Goal: Complete application form

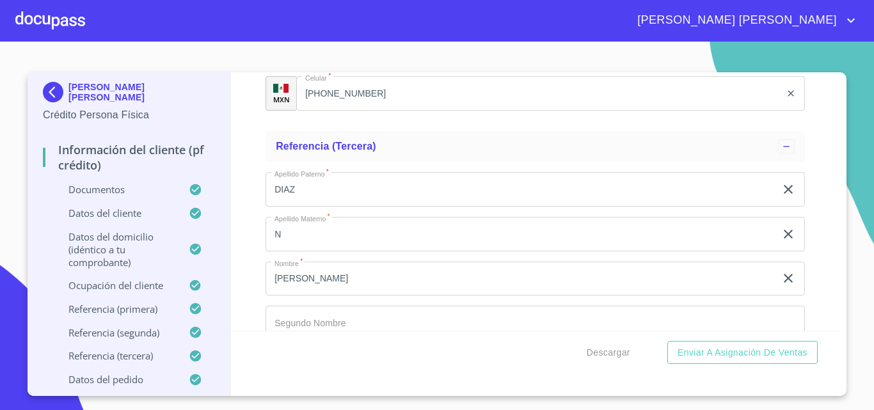
click at [66, 22] on div at bounding box center [50, 20] width 70 height 41
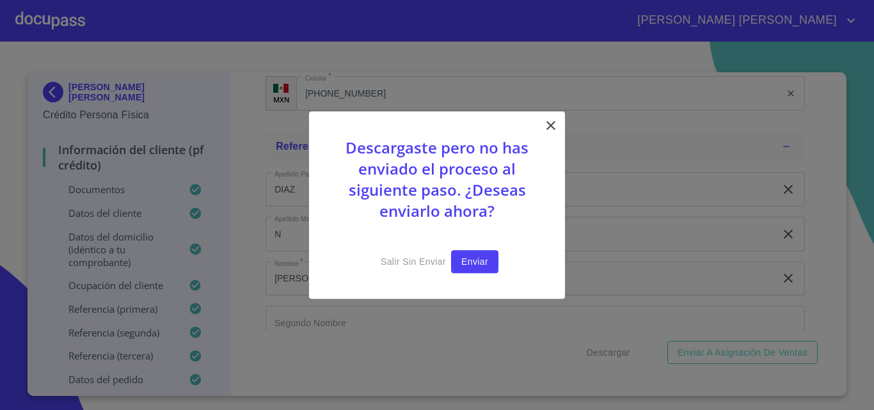
click at [478, 268] on span "Enviar" at bounding box center [474, 262] width 27 height 16
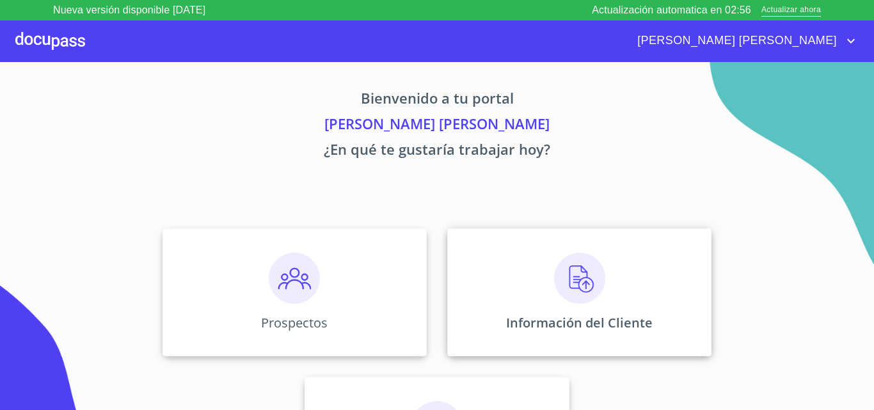
click at [613, 303] on div "Información del Cliente" at bounding box center [579, 292] width 264 height 128
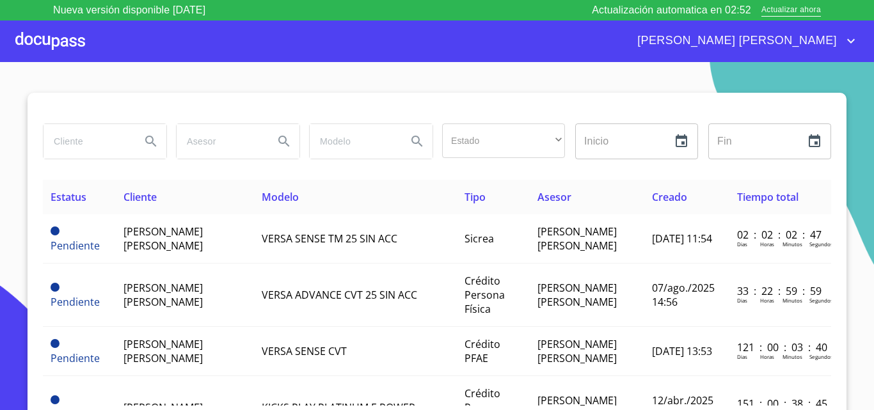
click at [59, 50] on div at bounding box center [50, 40] width 70 height 41
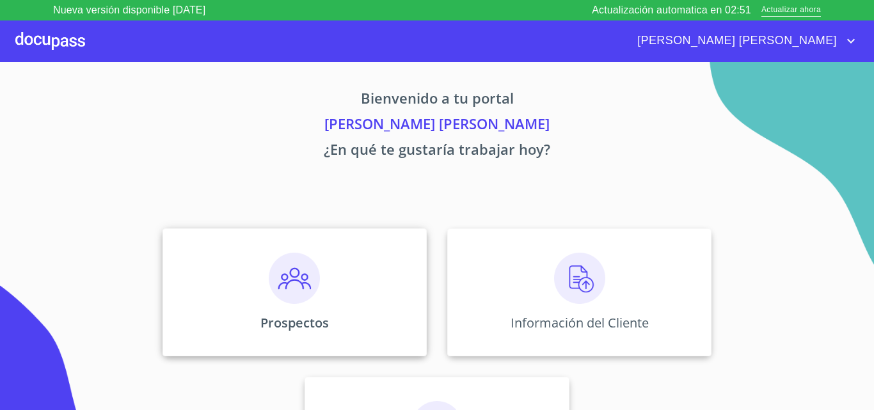
click at [271, 290] on img at bounding box center [294, 278] width 51 height 51
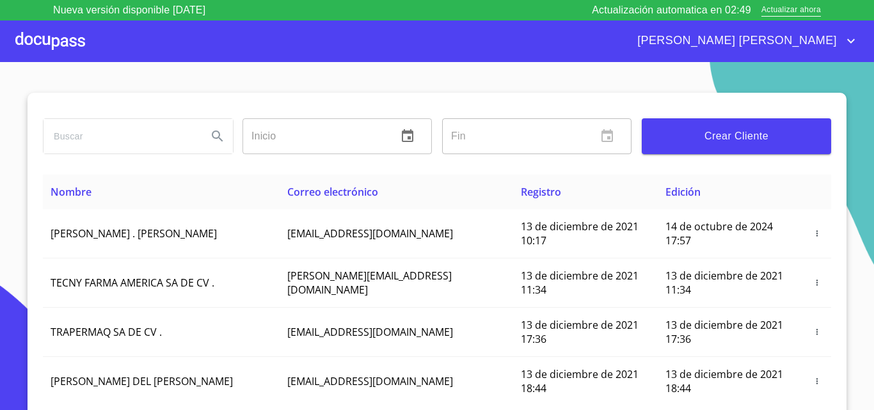
click at [748, 145] on span "Crear Cliente" at bounding box center [736, 136] width 169 height 18
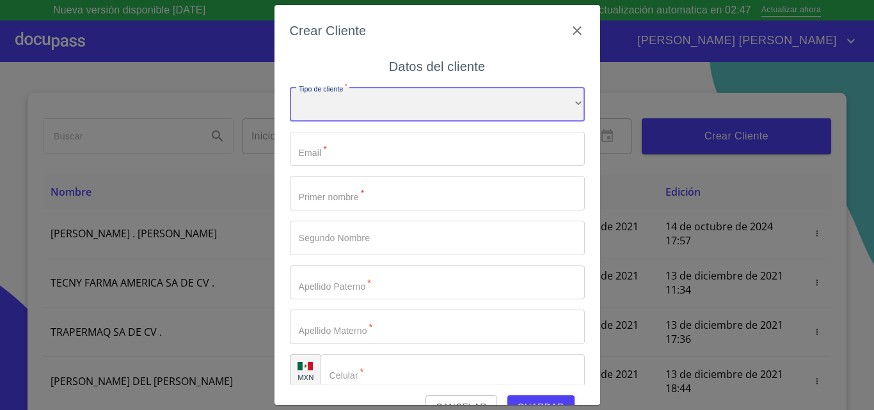
click at [375, 111] on div "​" at bounding box center [437, 104] width 295 height 35
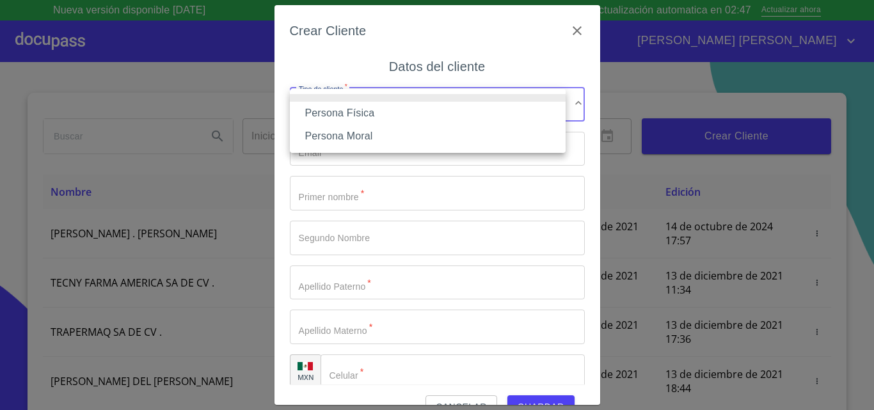
click at [336, 111] on li "Persona Física" at bounding box center [428, 113] width 276 height 23
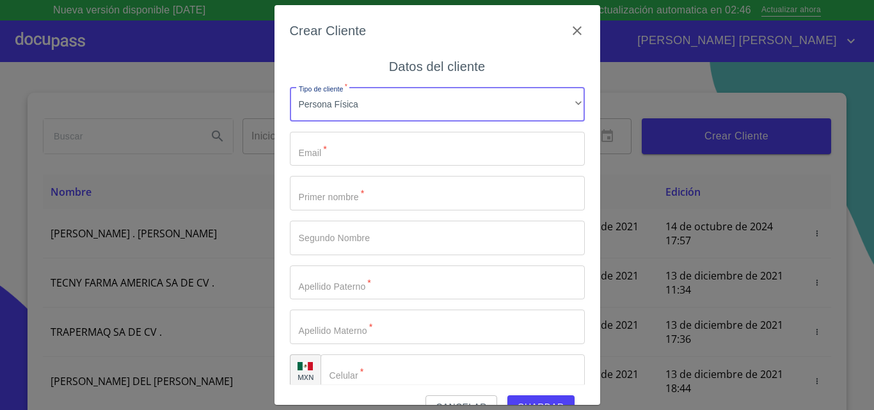
click at [341, 150] on input "Tipo de cliente   *" at bounding box center [437, 149] width 295 height 35
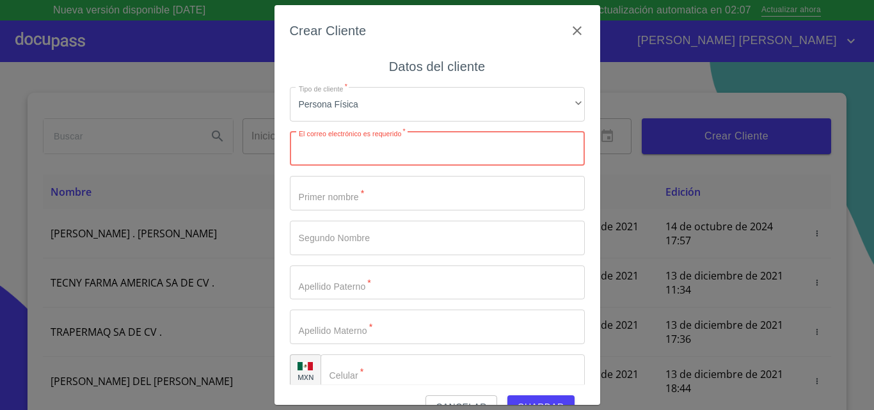
paste input "[EMAIL_ADDRESS][DOMAIN_NAME]"
type input "[EMAIL_ADDRESS][DOMAIN_NAME]"
click at [355, 208] on input "Tipo de cliente   *" at bounding box center [437, 193] width 295 height 35
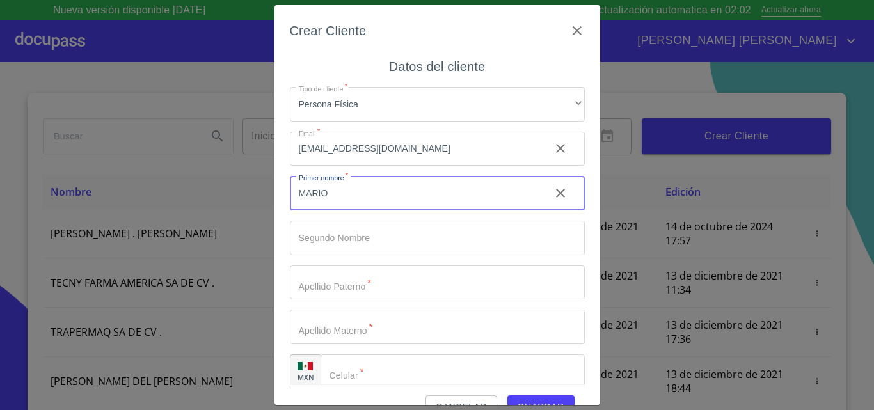
type input "MARIO"
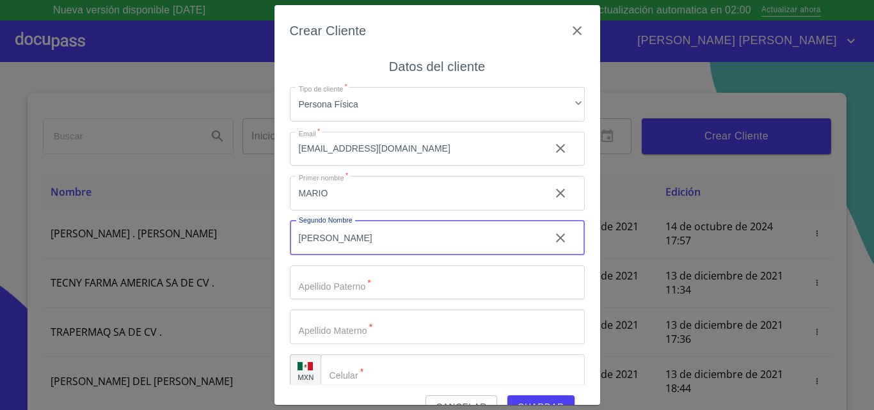
type input "[PERSON_NAME]"
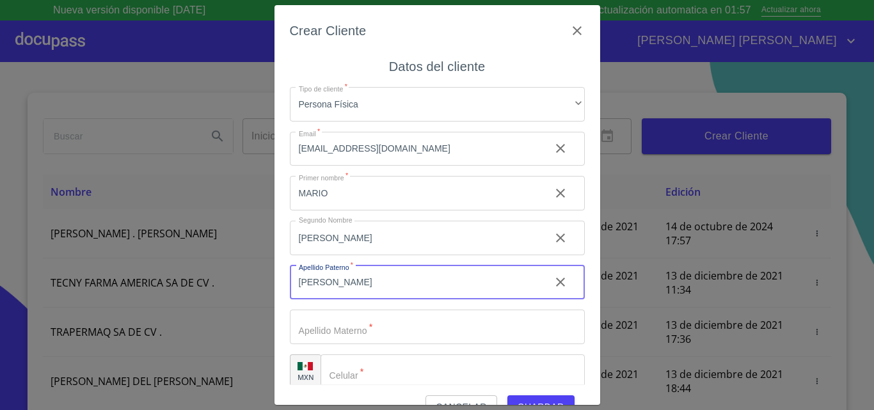
type input "[PERSON_NAME]"
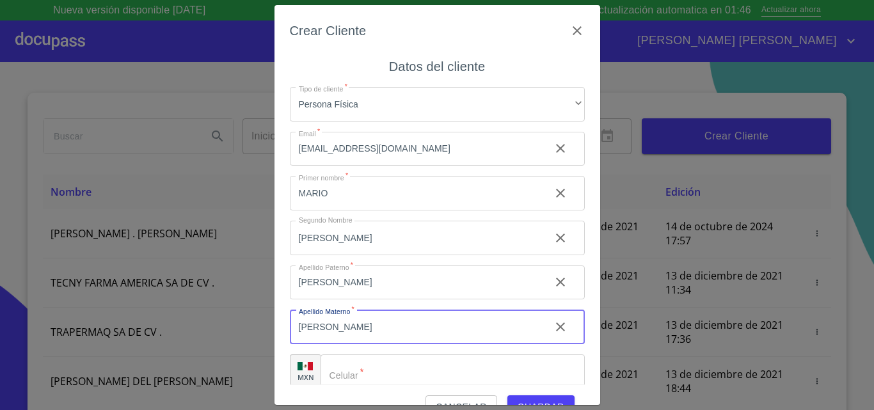
paste input "3332015302"
type input "[PERSON_NAME]"
click at [396, 374] on input "Tipo de cliente   *" at bounding box center [452, 371] width 264 height 35
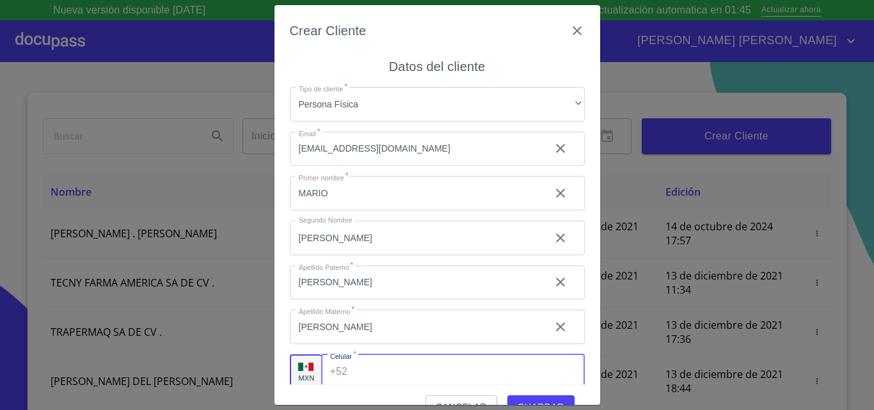
paste input "[PHONE_NUMBER]"
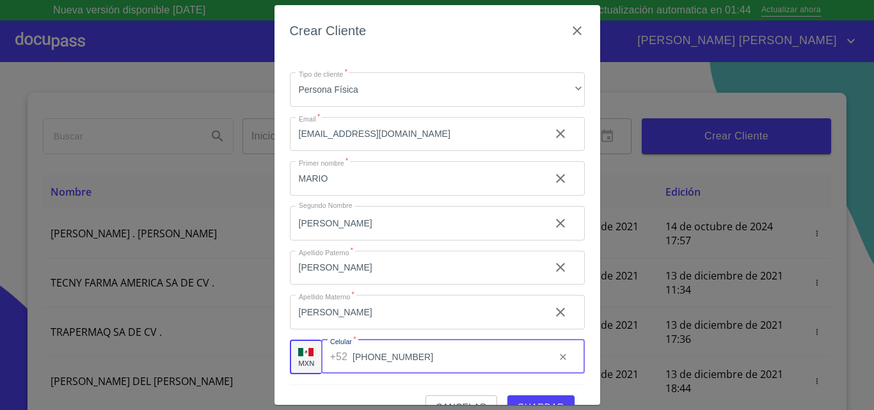
scroll to position [29, 0]
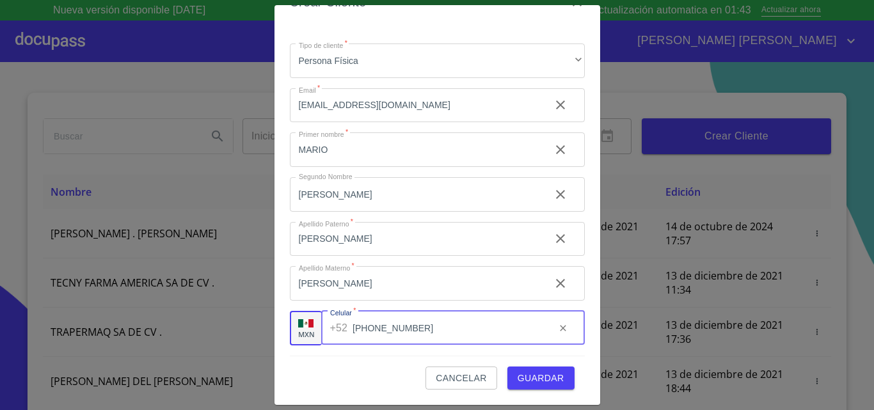
type input "[PHONE_NUMBER]"
click at [541, 374] on span "Guardar" at bounding box center [540, 378] width 47 height 16
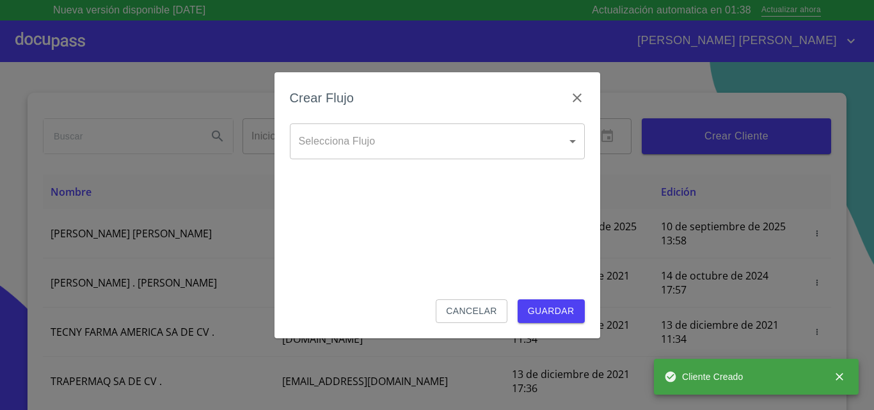
click at [376, 120] on div "Crear Flujo" at bounding box center [437, 106] width 295 height 36
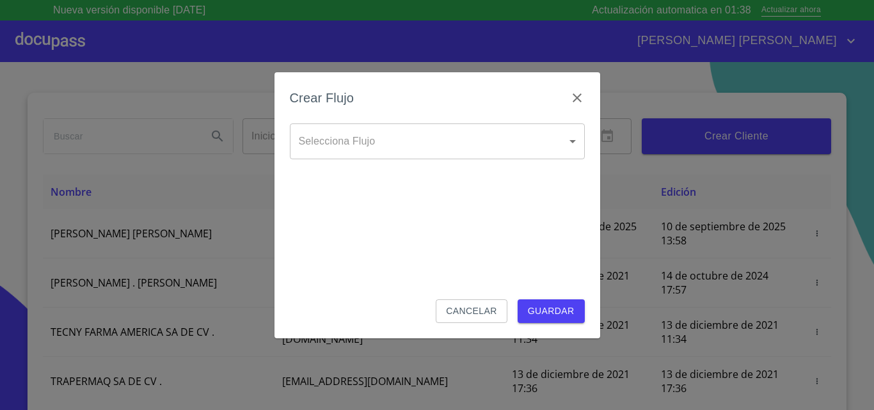
click at [354, 147] on body "Nueva versión disponible [DATE] Actualización automatica en 01:38 Actualizar ah…" at bounding box center [437, 205] width 874 height 410
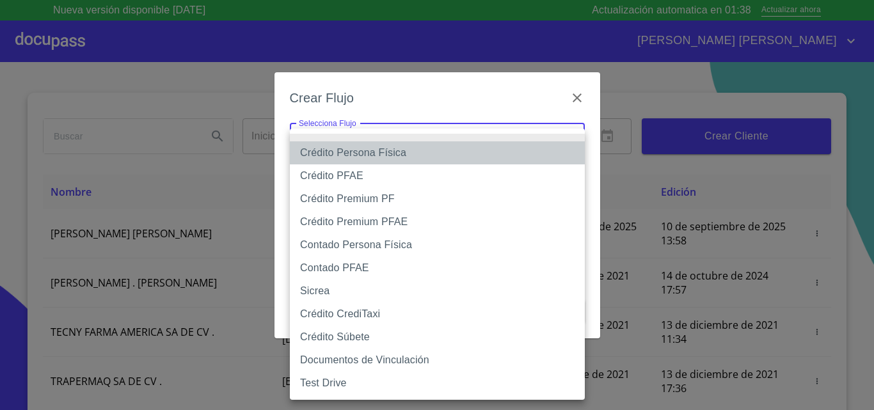
click at [386, 152] on li "Crédito Persona Física" at bounding box center [437, 152] width 295 height 23
type input "61b033e49b8c202ad5bb7912"
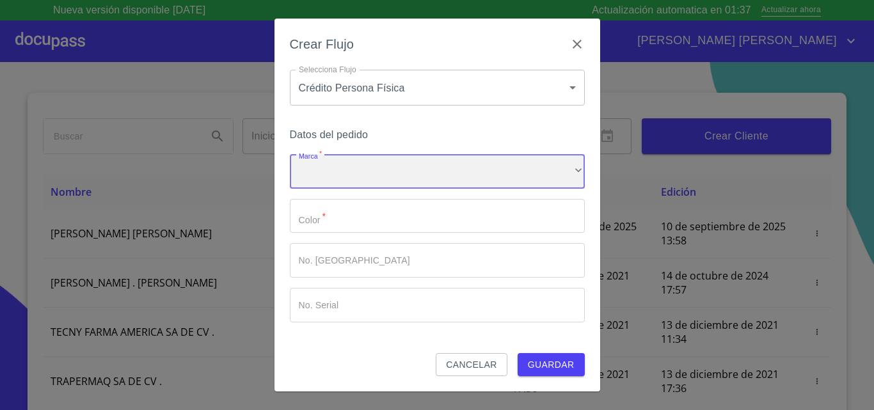
click at [358, 173] on div "​" at bounding box center [437, 171] width 295 height 35
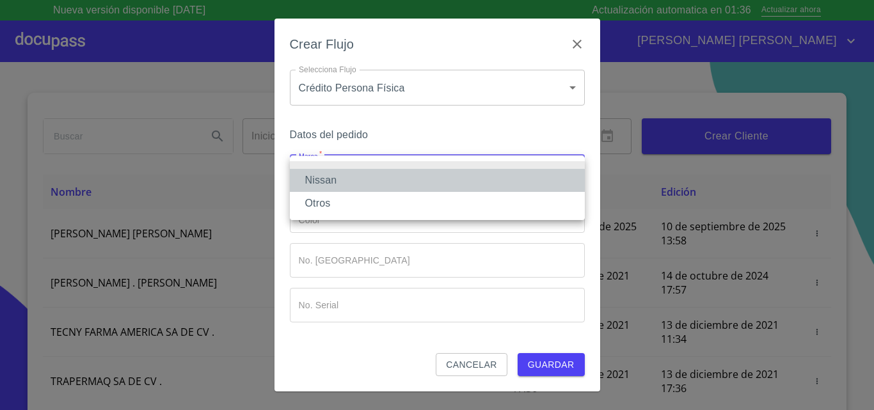
click at [330, 180] on li "Nissan" at bounding box center [437, 180] width 295 height 23
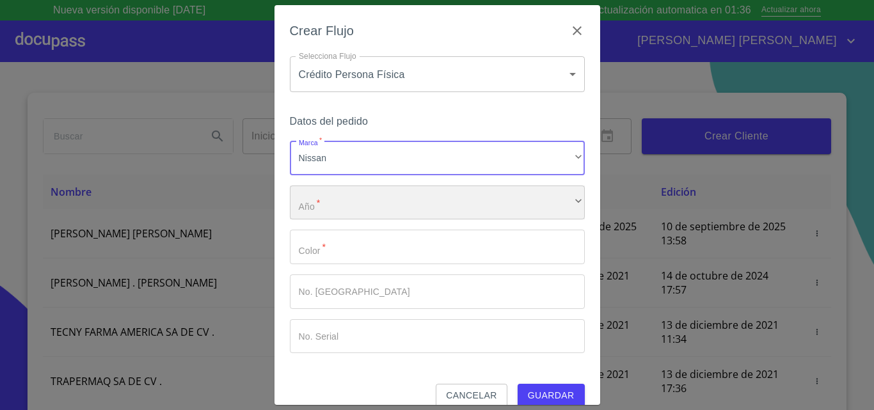
click at [354, 205] on div "​" at bounding box center [437, 202] width 295 height 35
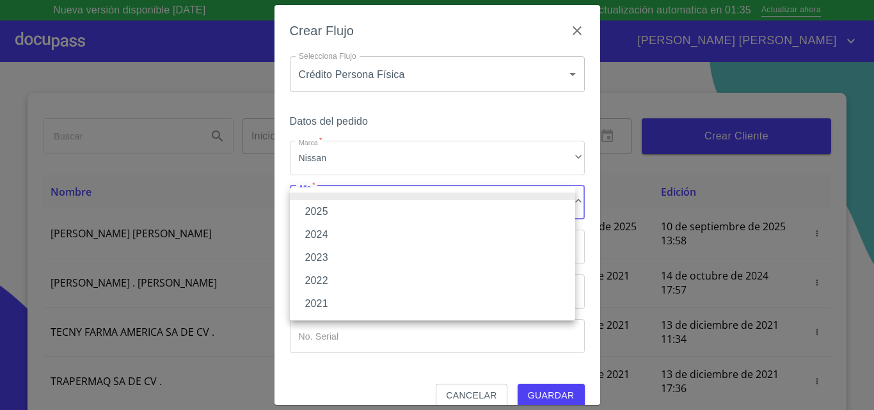
click at [321, 201] on li "2025" at bounding box center [432, 211] width 285 height 23
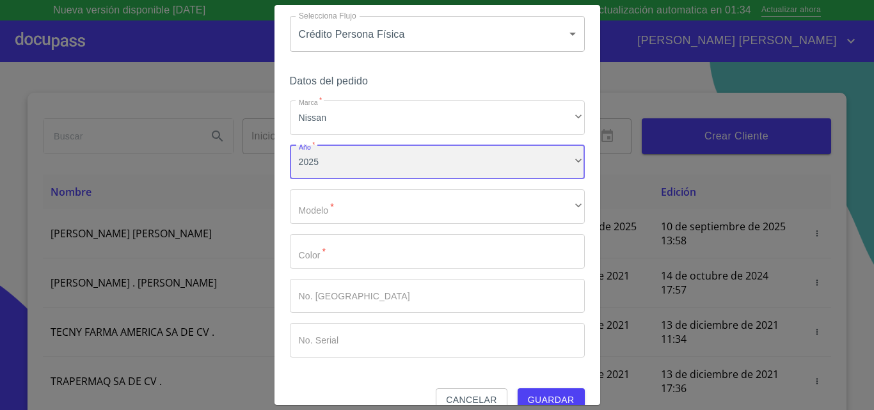
scroll to position [62, 0]
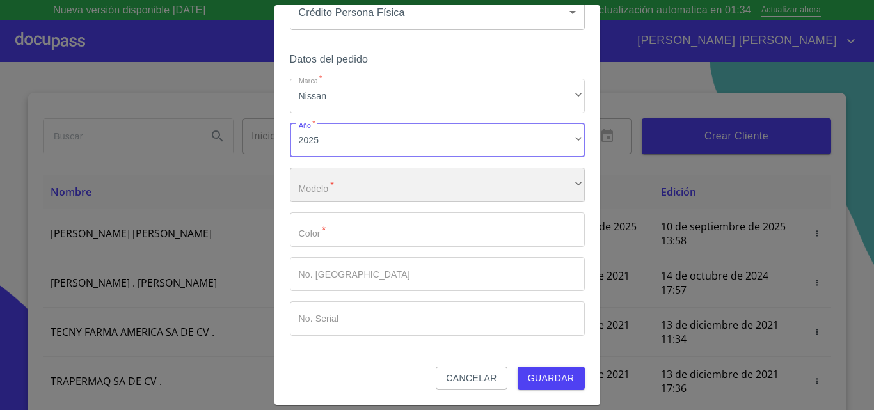
click at [331, 192] on div "​" at bounding box center [437, 185] width 295 height 35
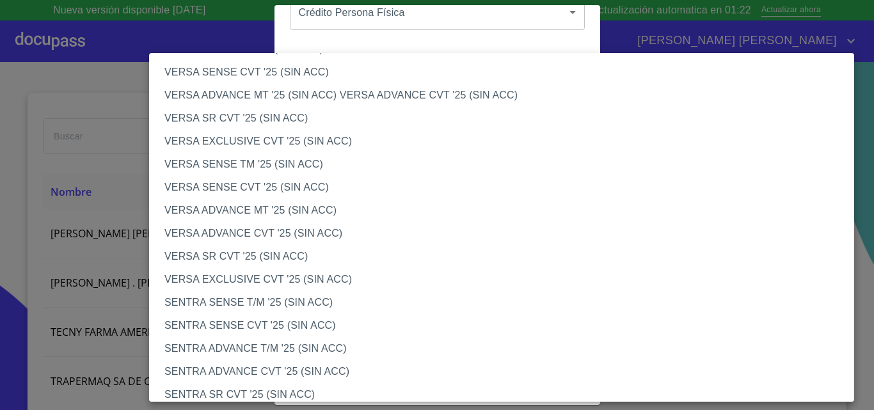
scroll to position [576, 0]
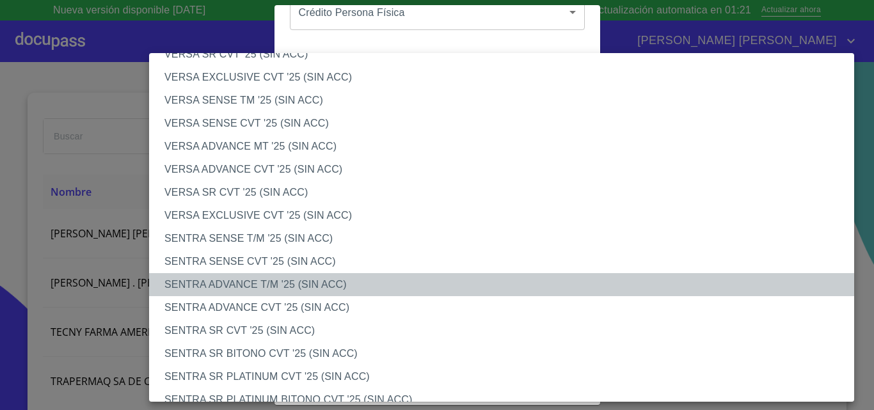
click at [256, 278] on li "SENTRA ADVANCE T/M '25 (SIN ACC)" at bounding box center [506, 284] width 714 height 23
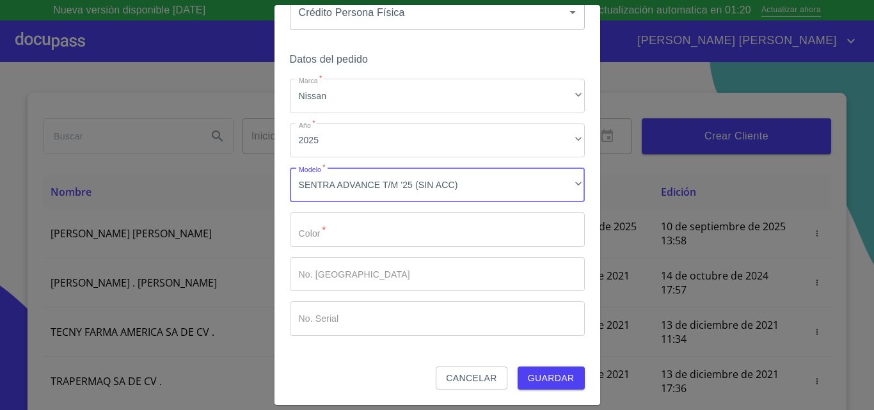
click at [364, 226] on input "Marca   *" at bounding box center [437, 229] width 295 height 35
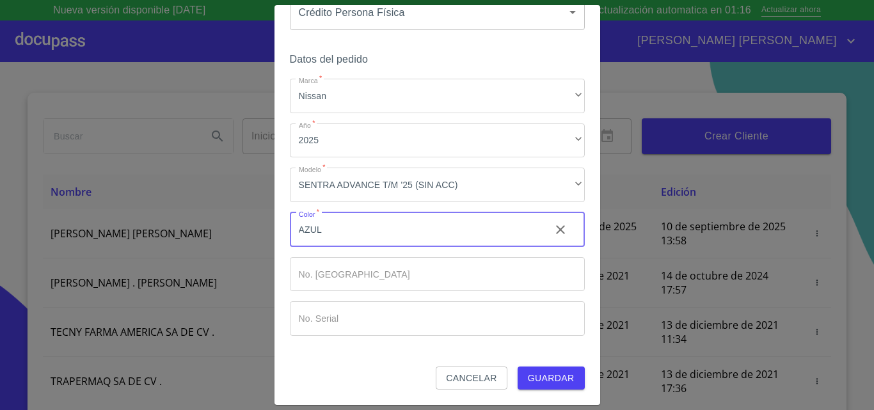
type input "AZUL"
click at [562, 387] on button "Guardar" at bounding box center [550, 378] width 67 height 24
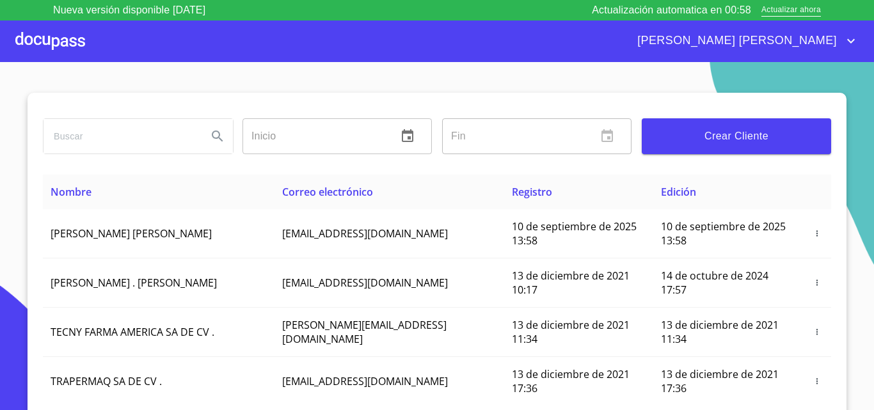
click at [52, 35] on div at bounding box center [50, 40] width 70 height 41
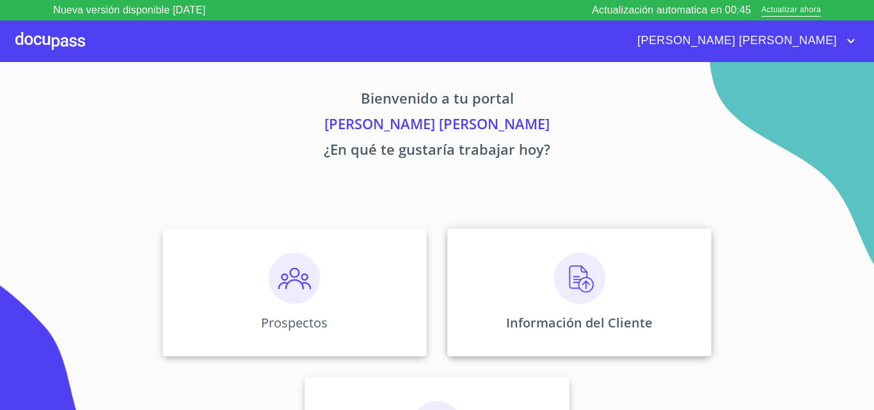
click at [606, 292] on div "Información del Cliente" at bounding box center [579, 292] width 264 height 128
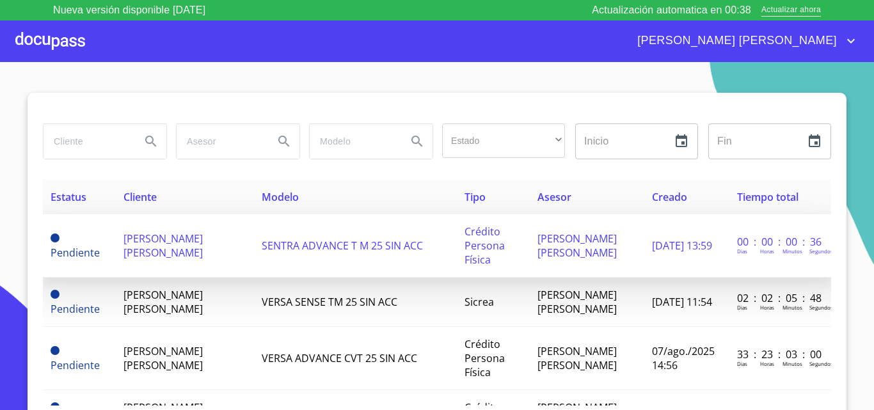
click at [168, 255] on span "[PERSON_NAME] [PERSON_NAME]" at bounding box center [162, 246] width 79 height 28
